Goal: Transaction & Acquisition: Purchase product/service

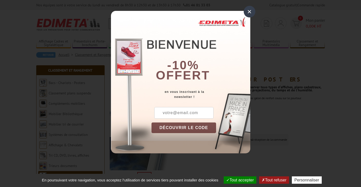
click at [274, 72] on div "× -10% offert en vous inscrivant à la newsletter ! DÉCOUVRIR LE CODE Copier le …" at bounding box center [180, 80] width 361 height 161
click at [249, 9] on div "×" at bounding box center [250, 12] width 12 height 12
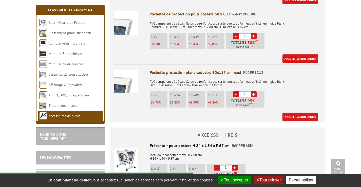
scroll to position [228, 0]
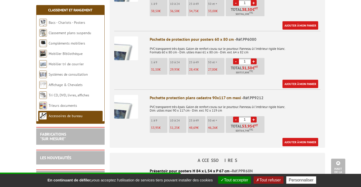
click at [242, 120] on input "1" at bounding box center [245, 120] width 12 height 6
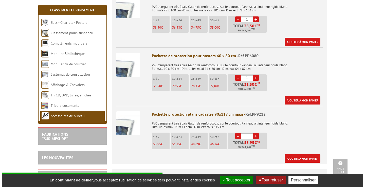
scroll to position [203, 0]
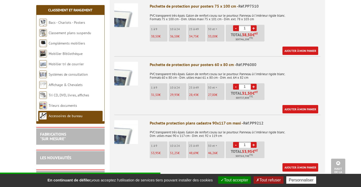
click at [243, 86] on input "1" at bounding box center [245, 87] width 12 height 6
type input "25"
click at [290, 85] on div "Pochette de protection pour posters 60 x 80 cm - Réf.PP6080 PVC transparent trè…" at bounding box center [235, 88] width 171 height 52
click at [300, 108] on link "Ajouter à mon panier" at bounding box center [301, 109] width 36 height 8
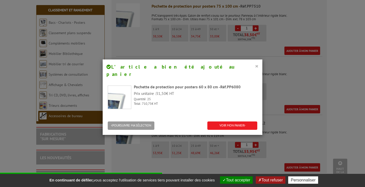
click at [255, 66] on button "×" at bounding box center [257, 66] width 4 height 7
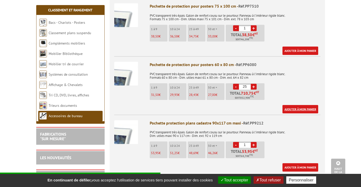
click at [290, 109] on link "Ajouter à mon panier" at bounding box center [301, 109] width 36 height 8
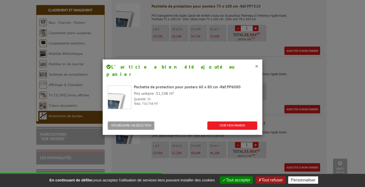
drag, startPoint x: 195, startPoint y: 64, endPoint x: 221, endPoint y: 69, distance: 26.8
click at [221, 69] on h4 "L’article a bien été ajouté au panier" at bounding box center [182, 70] width 152 height 14
click at [255, 66] on button "×" at bounding box center [257, 66] width 4 height 7
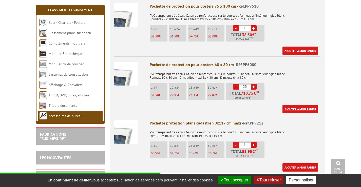
click at [302, 110] on link "Ajouter à mon panier" at bounding box center [301, 109] width 36 height 8
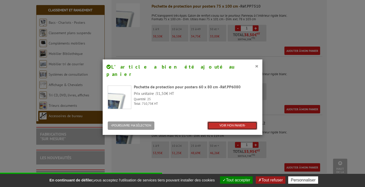
click at [215, 122] on link "VOIR MON PANIER" at bounding box center [232, 126] width 50 height 8
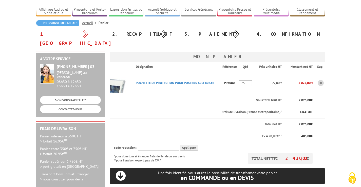
scroll to position [51, 0]
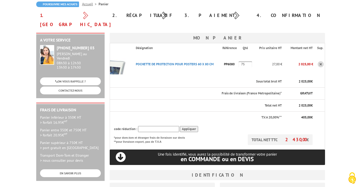
click at [159, 126] on input "text" at bounding box center [158, 129] width 41 height 6
click at [244, 61] on input "75" at bounding box center [245, 64] width 13 height 6
click at [202, 76] on th "Sous total brut HT" at bounding box center [207, 82] width 151 height 12
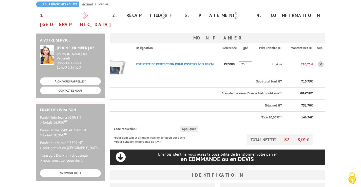
click at [274, 103] on p "Total net HT" at bounding box center [198, 105] width 168 height 5
click at [248, 61] on input "25" at bounding box center [245, 64] width 13 height 6
click at [248, 61] on input "26" at bounding box center [245, 64] width 13 height 6
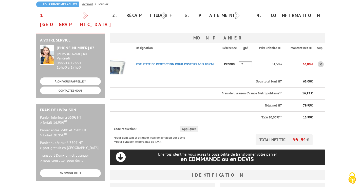
type input "27"
click at [248, 61] on input "27" at bounding box center [245, 64] width 13 height 6
